Goal: Check status: Check status

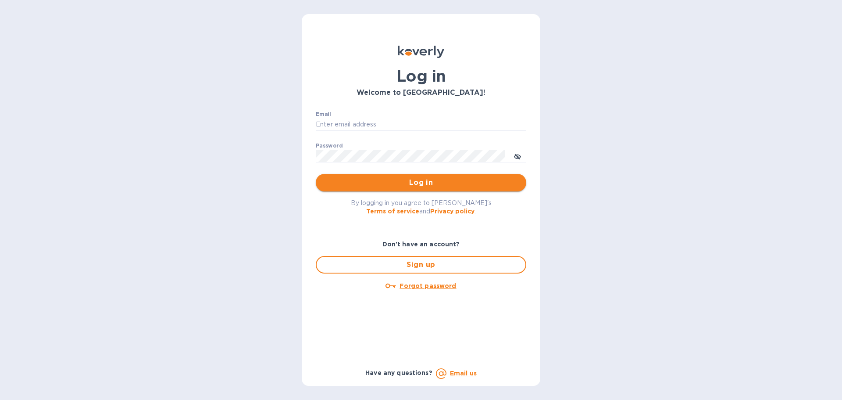
type input "[EMAIL_ADDRESS][DOMAIN_NAME]"
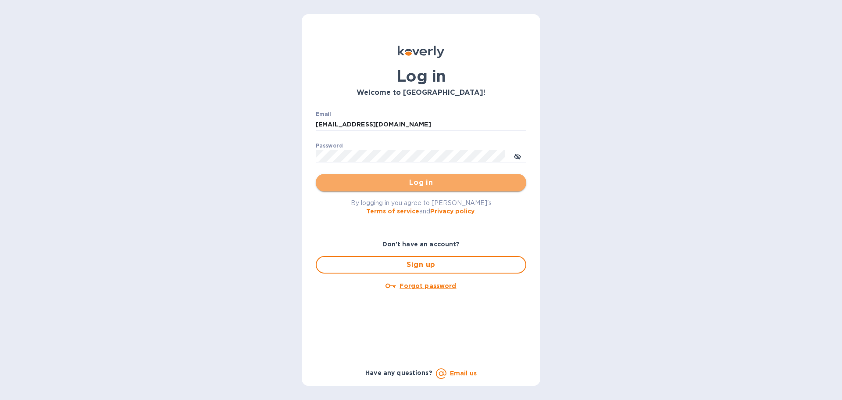
click at [418, 190] on button "Log in" at bounding box center [421, 183] width 211 height 18
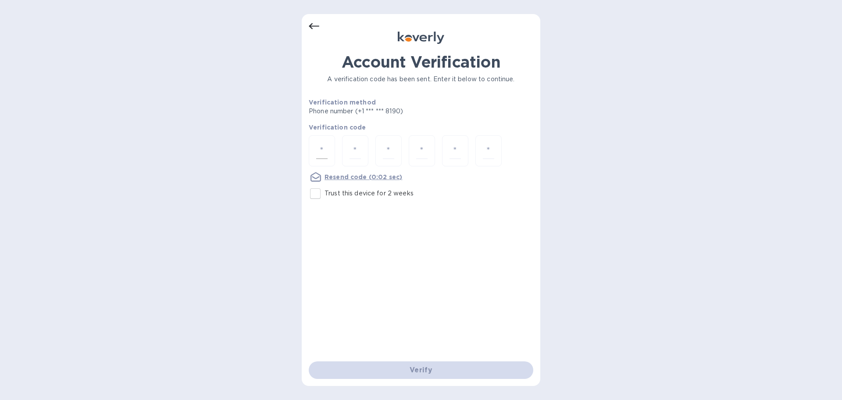
click at [312, 142] on div at bounding box center [322, 150] width 26 height 31
type input "1"
type input "4"
type input "3"
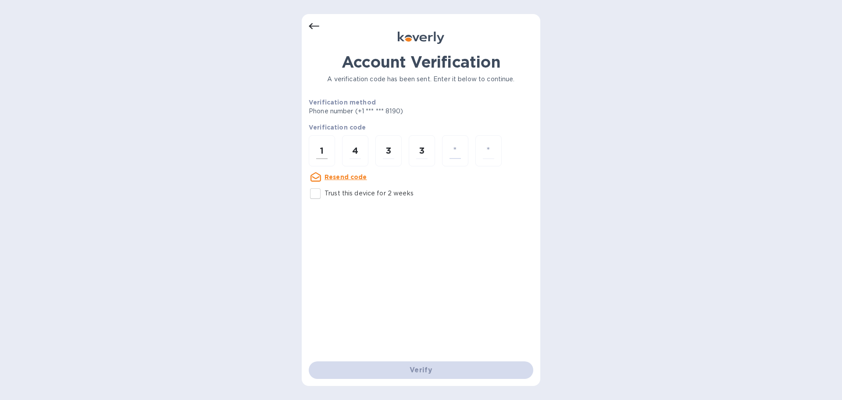
type input "0"
type input "4"
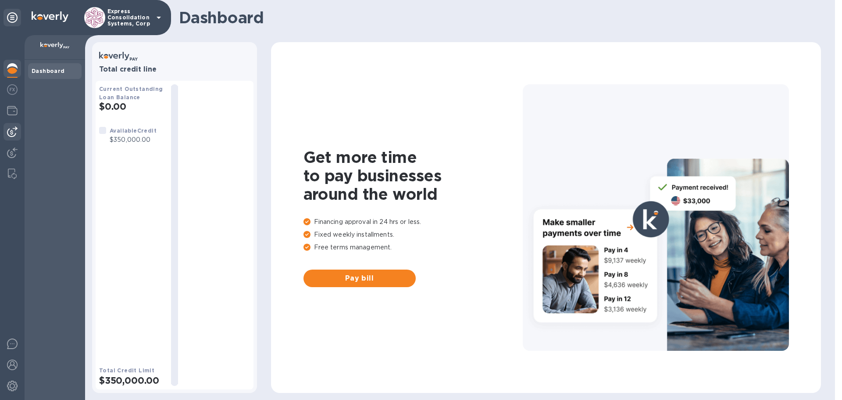
click at [6, 129] on div at bounding box center [13, 132] width 18 height 18
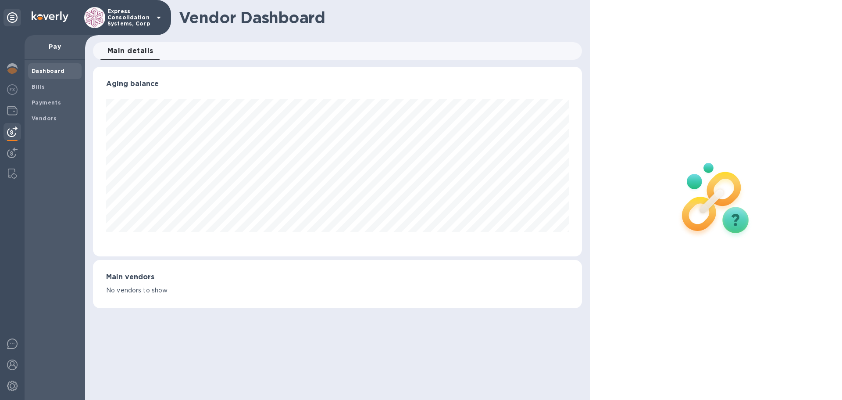
scroll to position [190, 489]
click at [43, 100] on b "Payments" at bounding box center [46, 102] width 29 height 7
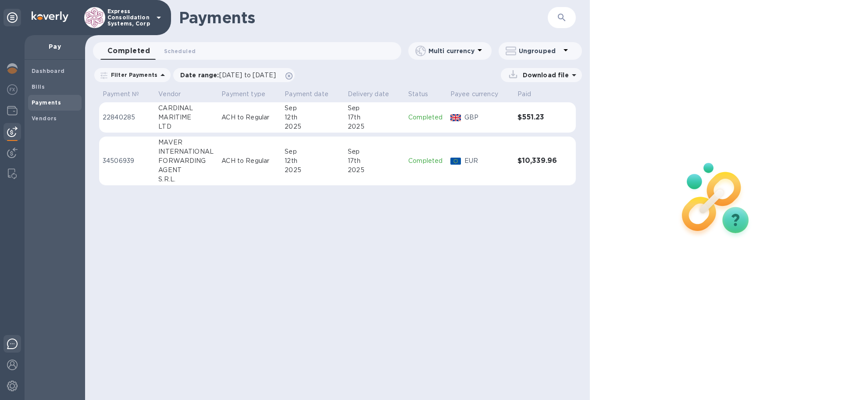
click at [14, 344] on img at bounding box center [12, 343] width 11 height 11
click at [14, 88] on img at bounding box center [12, 89] width 11 height 11
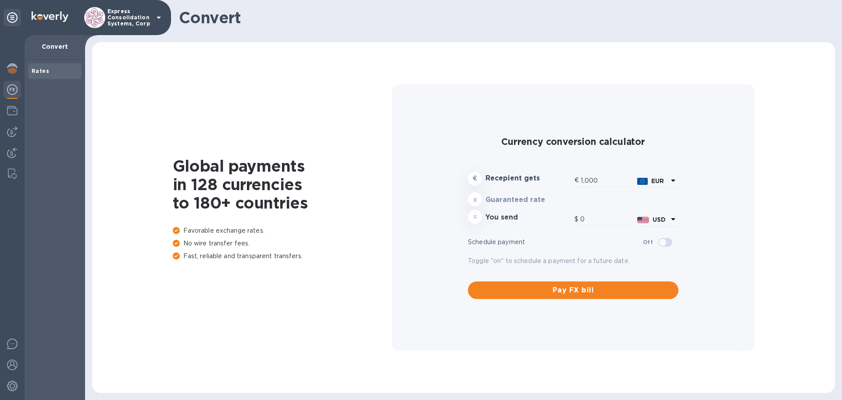
type input "1,174.76"
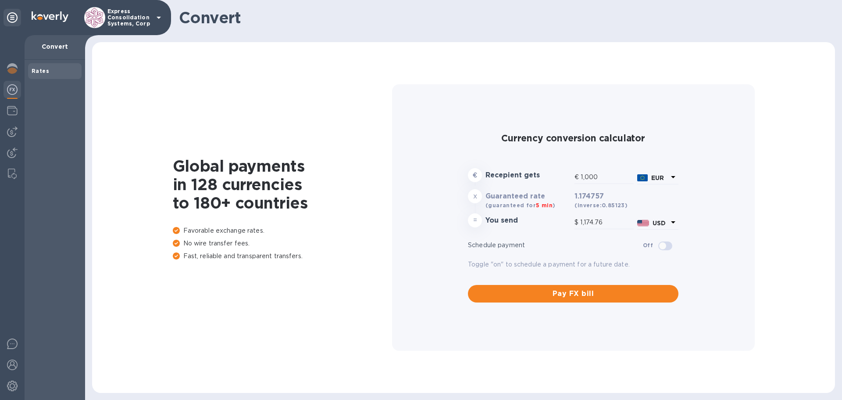
click at [285, 286] on div "Global payments in 128 currencies to 180+ countries Favorable exchange rates. N…" at bounding box center [464, 217] width 726 height 333
click at [14, 66] on img at bounding box center [12, 68] width 11 height 11
